Goal: Information Seeking & Learning: Learn about a topic

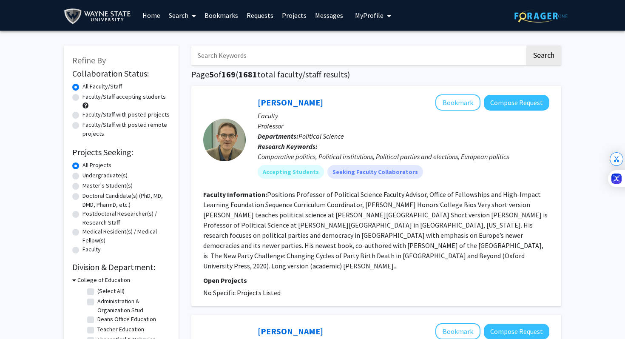
click at [115, 98] on label "Faculty/Staff accepting students" at bounding box center [124, 96] width 83 height 9
click at [88, 98] on input "Faculty/Staff accepting students" at bounding box center [86, 95] width 6 height 6
radio input "true"
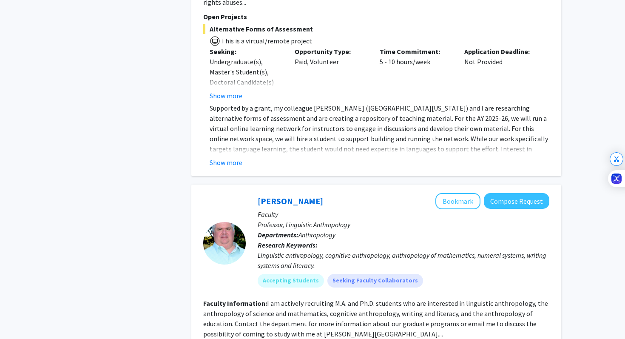
scroll to position [3922, 0]
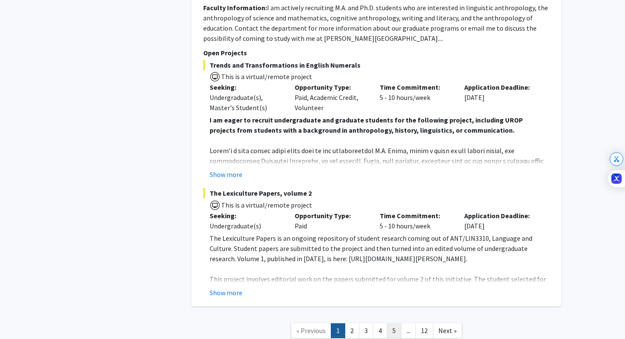
click at [391, 323] on link "5" at bounding box center [394, 330] width 14 height 15
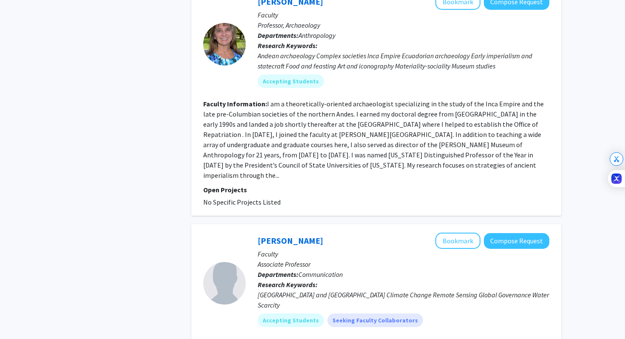
scroll to position [2019, 0]
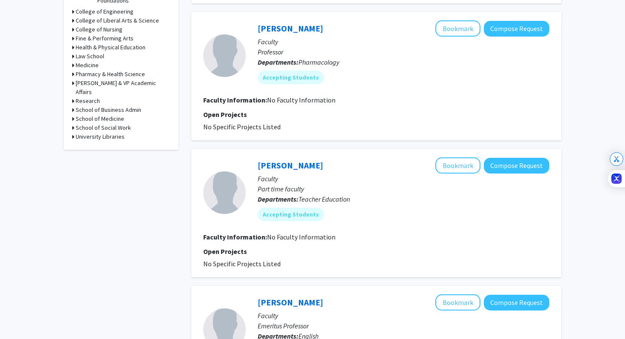
scroll to position [644, 0]
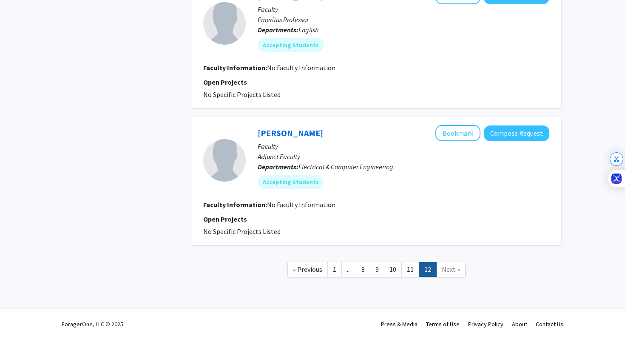
click at [451, 271] on span "Next »" at bounding box center [451, 269] width 18 height 9
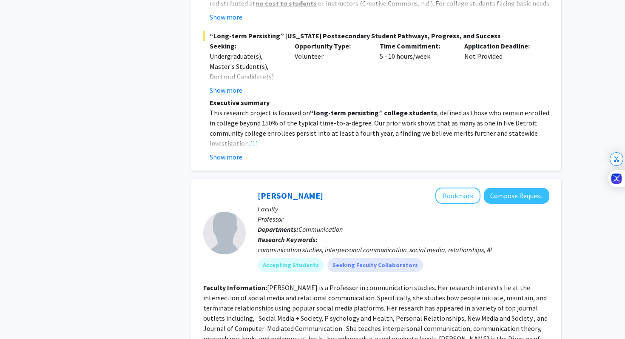
scroll to position [984, 0]
